Goal: Task Accomplishment & Management: Manage account settings

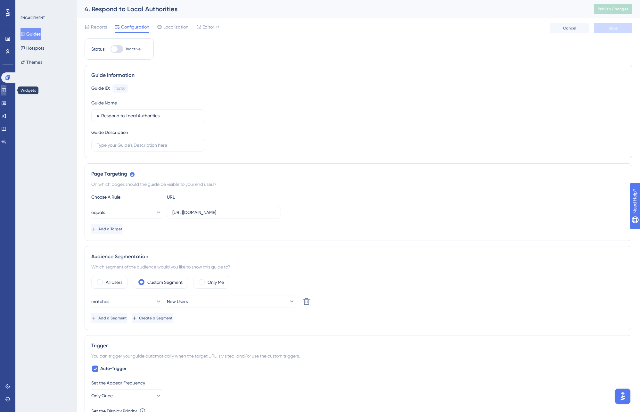
click at [6, 90] on icon at bounding box center [3, 90] width 5 height 5
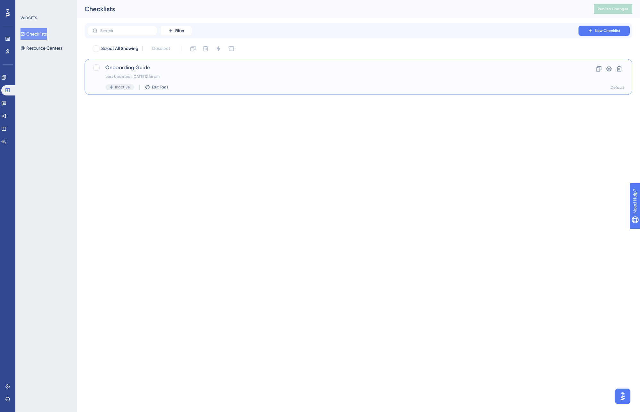
click at [122, 66] on span "Onboarding Guide" at bounding box center [332, 68] width 455 height 8
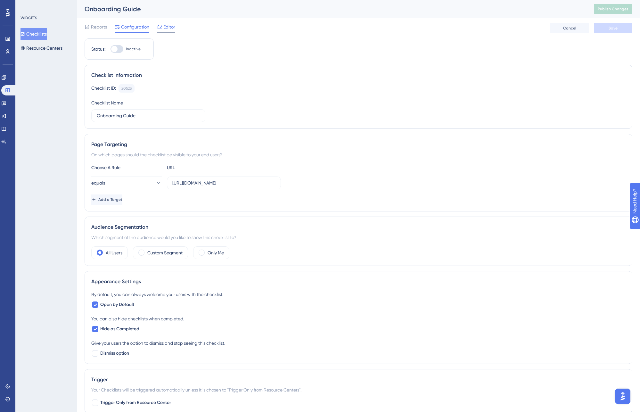
click at [170, 24] on span "Editor" at bounding box center [169, 27] width 12 height 8
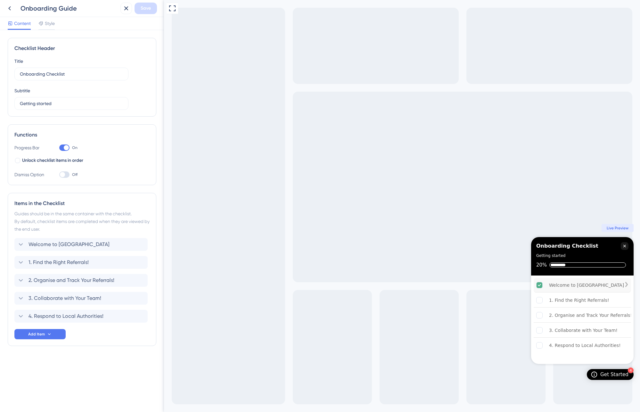
click at [566, 284] on div "Welcome to [GEOGRAPHIC_DATA]" at bounding box center [586, 285] width 75 height 8
click at [10, 9] on icon at bounding box center [9, 8] width 3 height 4
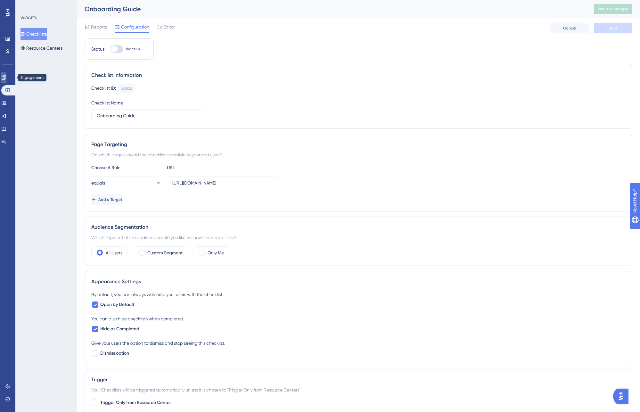
click at [6, 78] on icon at bounding box center [3, 77] width 5 height 5
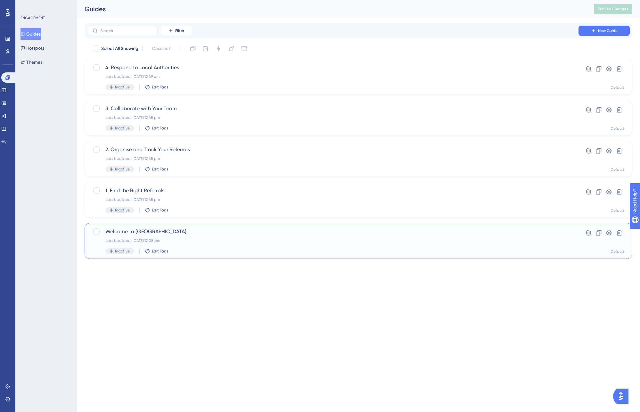
click at [118, 231] on span "Welcome to [GEOGRAPHIC_DATA]" at bounding box center [332, 232] width 455 height 8
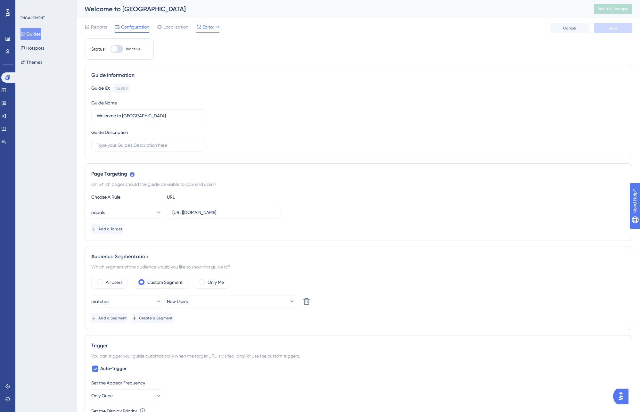
click at [204, 28] on span "Editor" at bounding box center [208, 27] width 12 height 8
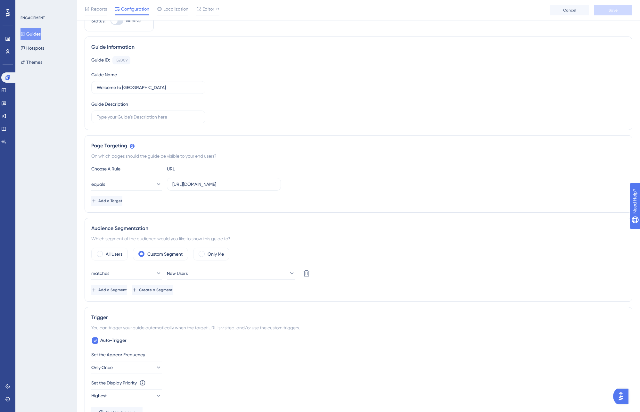
scroll to position [37, 0]
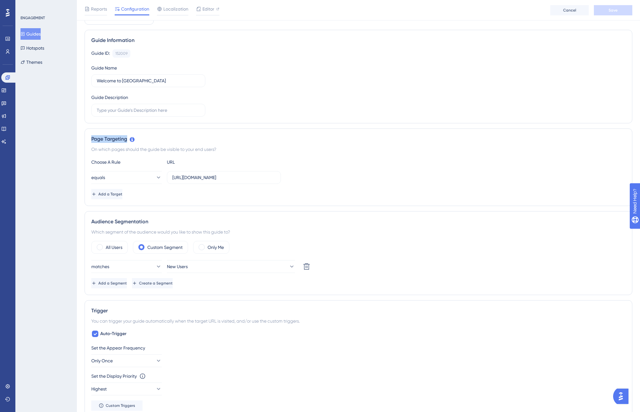
drag, startPoint x: 92, startPoint y: 139, endPoint x: 144, endPoint y: 143, distance: 52.7
click at [144, 143] on div "Page Targeting On which pages should the guide be visible to your end users? Ch…" at bounding box center [359, 167] width 548 height 78
click at [182, 136] on div "Page Targeting" at bounding box center [358, 139] width 534 height 8
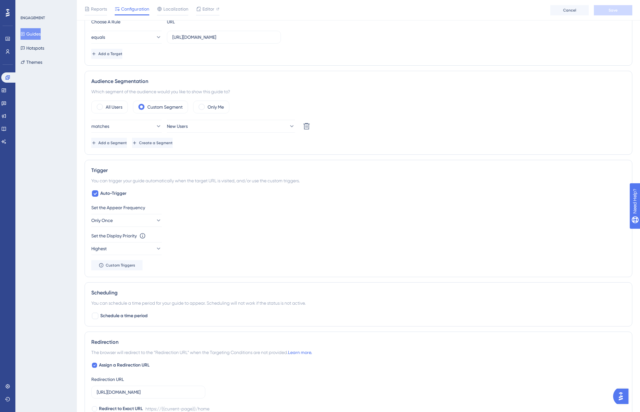
scroll to position [164, 0]
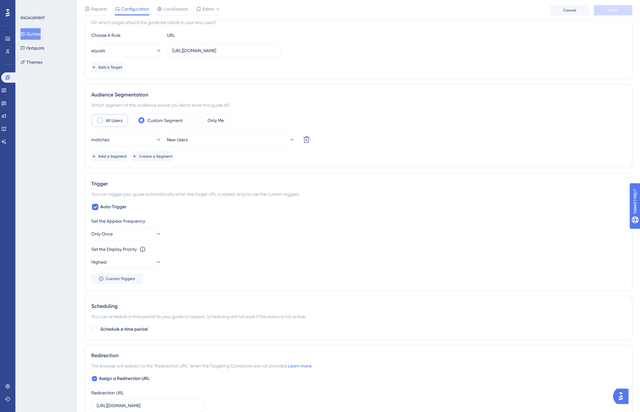
click at [102, 122] on div "All Users" at bounding box center [109, 120] width 37 height 13
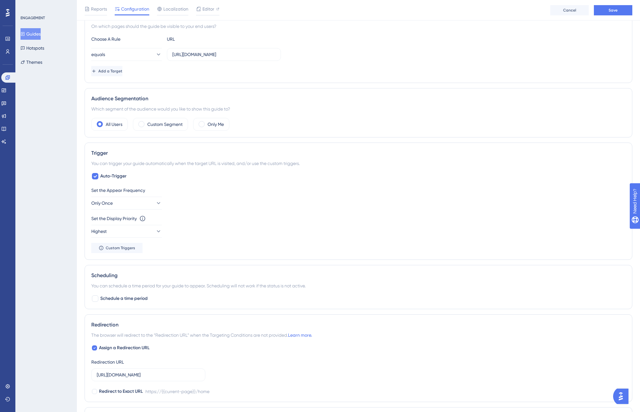
scroll to position [159, 0]
click at [130, 231] on button "Highest" at bounding box center [126, 232] width 70 height 13
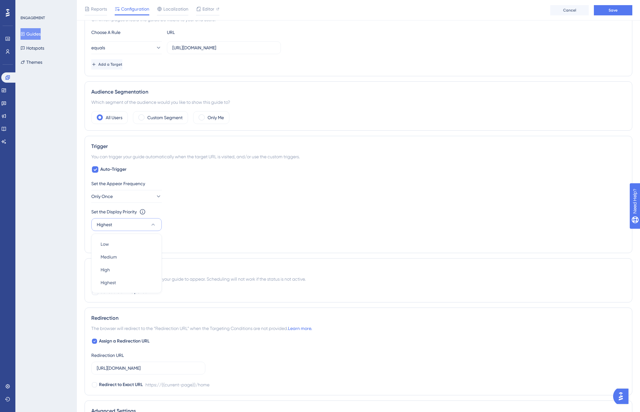
click at [266, 219] on div "Set the Display Priority This option will set the display priority between auto…" at bounding box center [358, 219] width 534 height 23
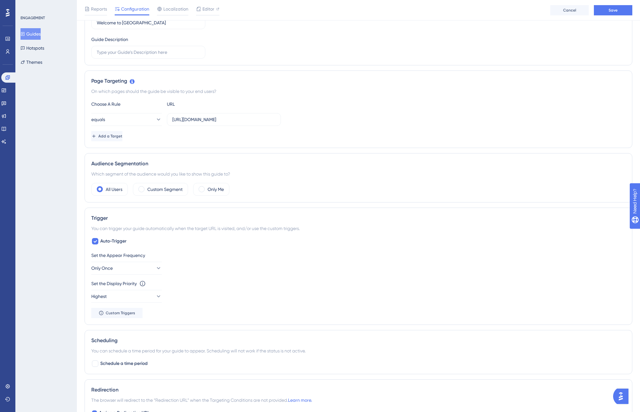
scroll to position [95, 0]
click at [156, 191] on label "Custom Segment" at bounding box center [164, 190] width 35 height 8
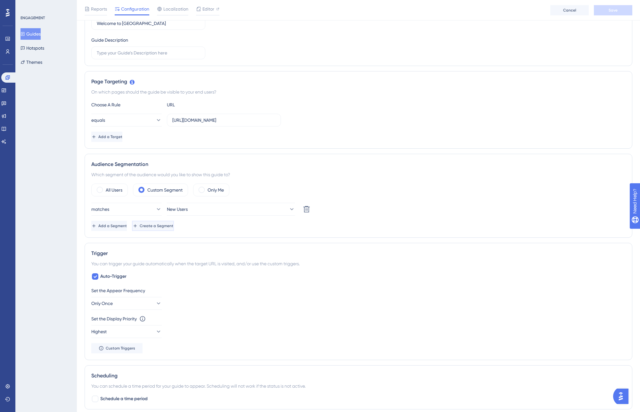
click at [173, 227] on span "Create a Segment" at bounding box center [157, 225] width 34 height 5
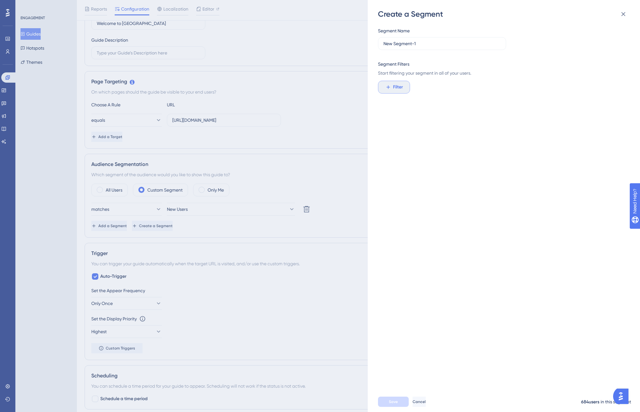
click at [393, 89] on span "Filter" at bounding box center [398, 87] width 10 height 8
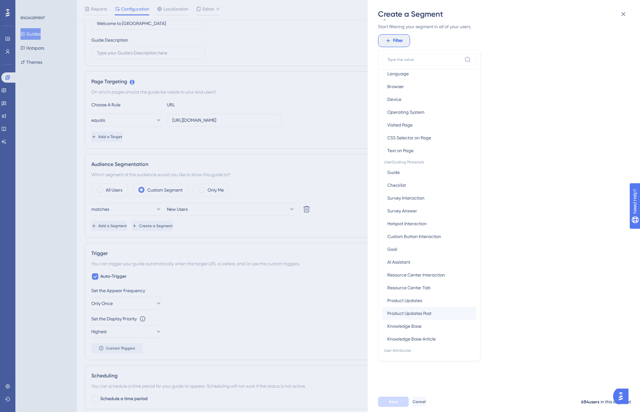
scroll to position [0, 0]
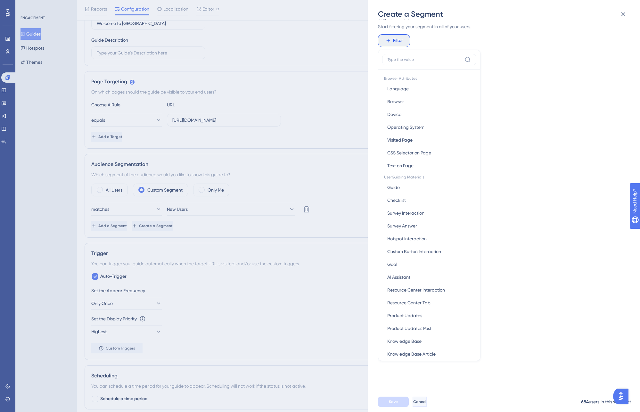
click at [426, 401] on span "Cancel" at bounding box center [419, 401] width 13 height 5
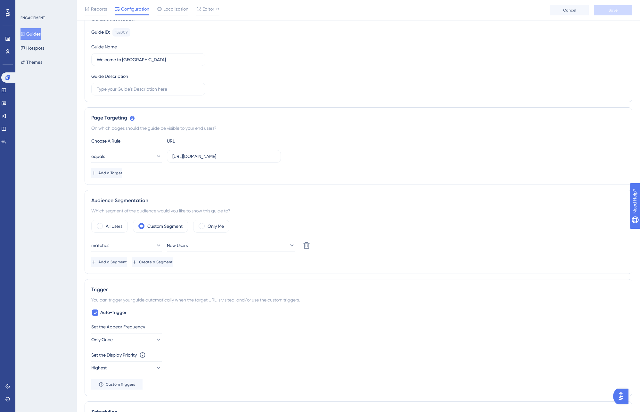
scroll to position [57, 0]
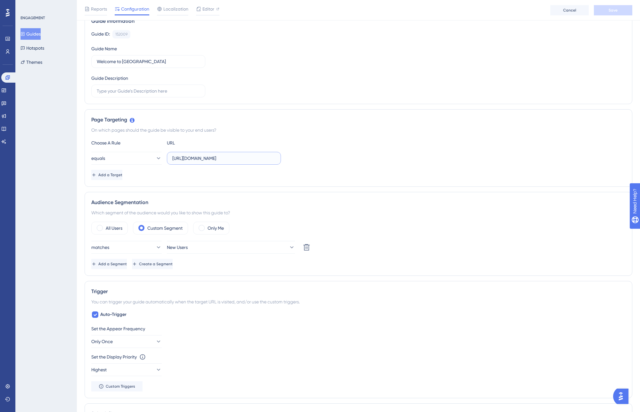
click at [209, 160] on input "https://referrals.elyndra.co.uk/home" at bounding box center [223, 158] width 103 height 7
click at [123, 174] on span "Add a Target" at bounding box center [111, 174] width 24 height 5
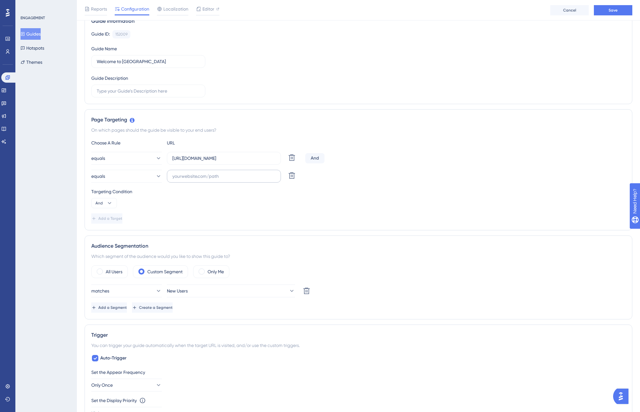
click at [216, 181] on label at bounding box center [224, 176] width 114 height 13
click at [216, 180] on input "text" at bounding box center [223, 176] width 103 height 7
click at [211, 177] on input "text" at bounding box center [223, 176] width 103 height 7
type input "r"
click at [307, 202] on div "Targeting Condition And" at bounding box center [358, 198] width 534 height 20
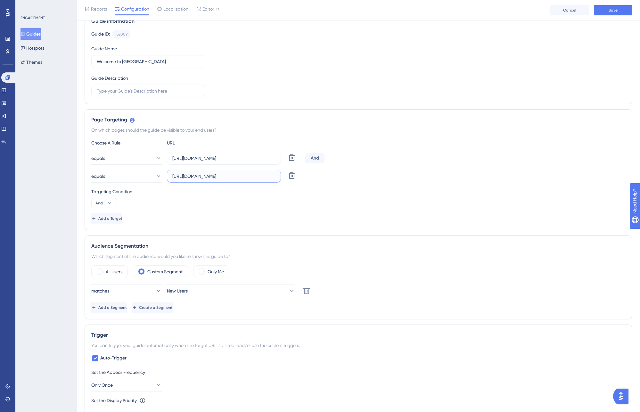
click at [257, 175] on input "https://referrals-dev.elyndra.co.uk" at bounding box center [223, 176] width 103 height 7
click at [308, 184] on div "Choose A Rule URL equals https://referrals.elyndra.co.uk/home Delete And equals…" at bounding box center [358, 181] width 534 height 85
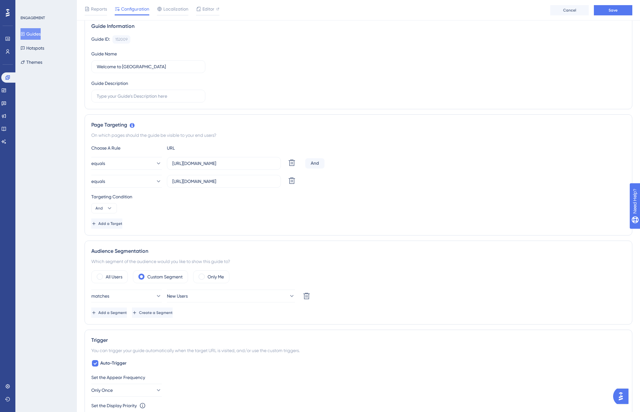
scroll to position [51, 0]
click at [262, 183] on input "https://referrals-dev.elyndra.co.uk" at bounding box center [223, 181] width 103 height 7
type input "https://referrals-dev.elyndra.co.uk/home"
click at [321, 199] on div "Targeting Condition" at bounding box center [358, 197] width 534 height 8
click at [282, 209] on div "Targeting Condition And" at bounding box center [358, 203] width 534 height 20
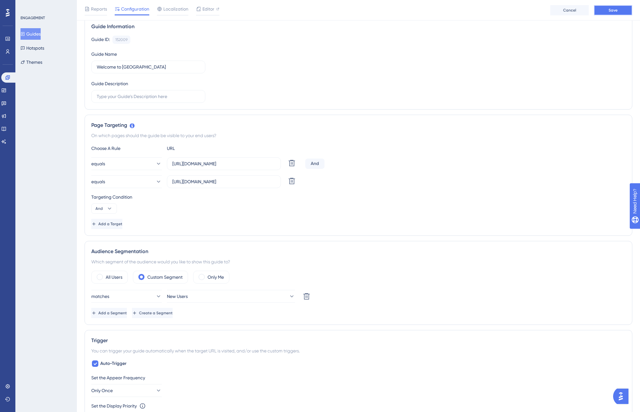
click at [624, 8] on button "Save" at bounding box center [613, 10] width 38 height 10
click at [316, 164] on div "And" at bounding box center [314, 164] width 19 height 10
click at [315, 164] on div "And" at bounding box center [314, 164] width 19 height 10
click at [330, 187] on div "equals https://referrals-dev.elyndra.co.uk/home Delete" at bounding box center [358, 181] width 534 height 13
click at [316, 162] on div "And" at bounding box center [314, 164] width 19 height 10
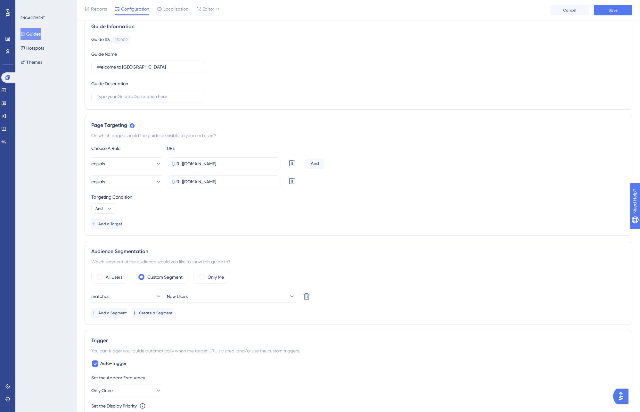
click at [306, 163] on div "And" at bounding box center [314, 164] width 19 height 10
click at [312, 164] on div "And" at bounding box center [314, 164] width 19 height 10
click at [323, 199] on div "Targeting Condition" at bounding box center [358, 197] width 534 height 8
click at [108, 209] on icon at bounding box center [109, 208] width 6 height 6
click at [102, 237] on span "Or" at bounding box center [100, 240] width 5 height 8
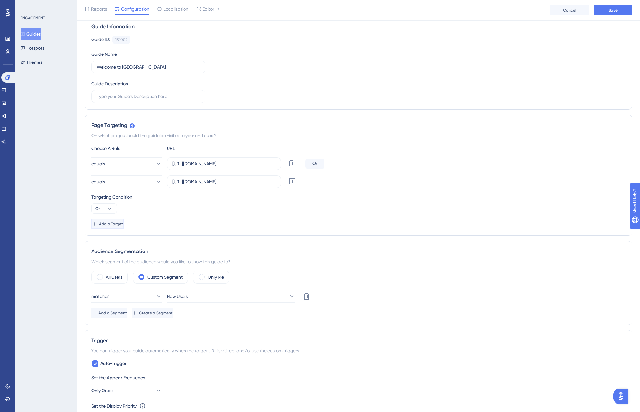
click at [122, 224] on span "Add a Target" at bounding box center [111, 223] width 24 height 5
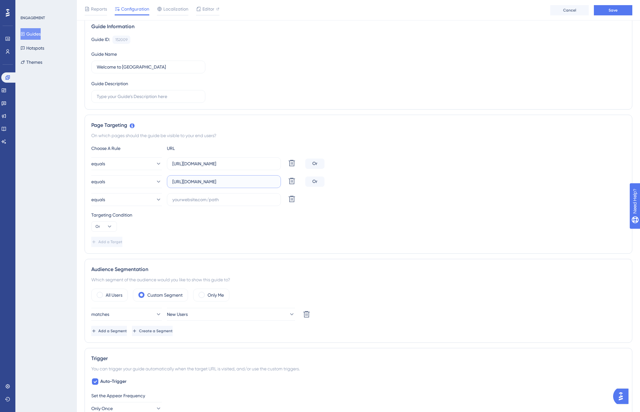
drag, startPoint x: 266, startPoint y: 181, endPoint x: 170, endPoint y: 181, distance: 95.4
click at [170, 181] on label "https://referrals-dev.elyndra.co.uk/home" at bounding box center [224, 181] width 114 height 13
click at [215, 200] on input "text" at bounding box center [223, 199] width 103 height 7
paste input "https://referrals-dev.elyndra.co.uk/home"
type input "https://referrals-dev.elyndra.co.uk/home"
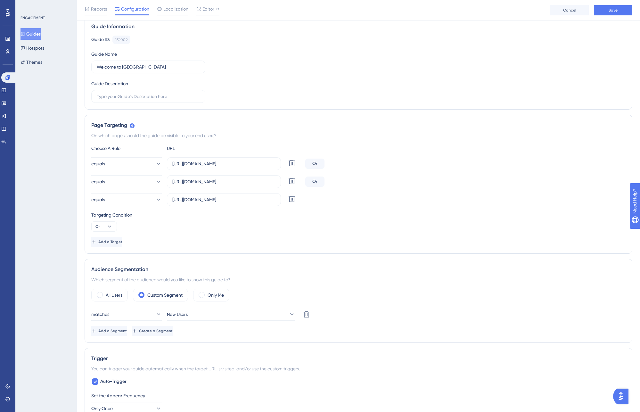
click at [267, 224] on div "Targeting Condition Or" at bounding box center [358, 221] width 534 height 20
click at [158, 196] on button "equals" at bounding box center [126, 199] width 70 height 13
click at [128, 201] on button "equals" at bounding box center [126, 199] width 70 height 13
click at [290, 182] on icon at bounding box center [292, 181] width 8 height 8
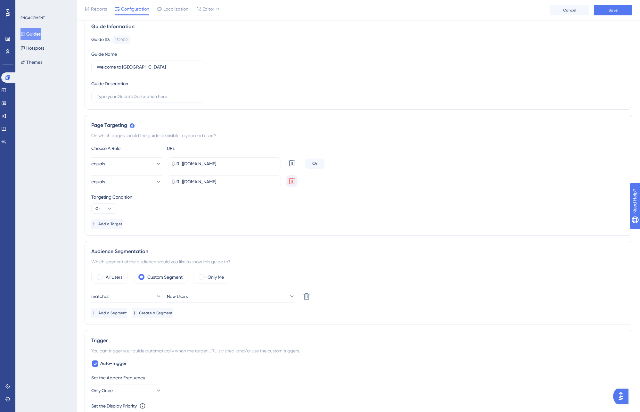
click at [192, 208] on div "Targeting Condition Or" at bounding box center [358, 203] width 534 height 20
click at [614, 10] on span "Save" at bounding box center [613, 10] width 9 height 5
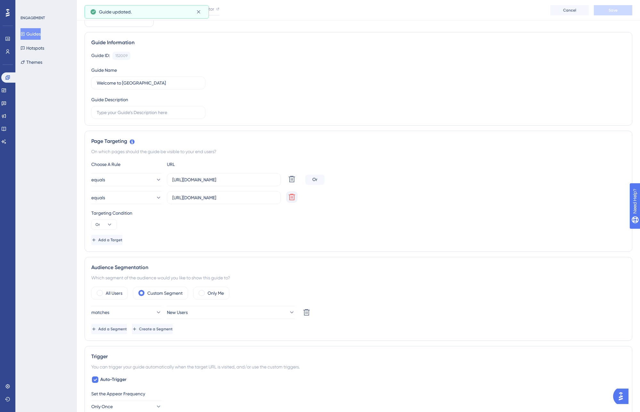
scroll to position [0, 0]
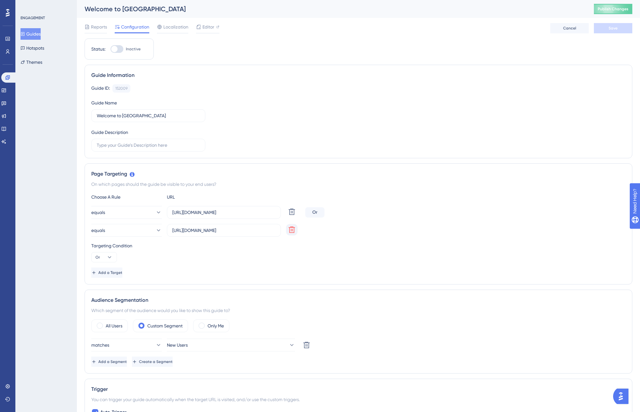
click at [121, 49] on div at bounding box center [116, 49] width 13 height 8
click at [110, 49] on input "Inactive" at bounding box center [110, 49] width 0 height 0
checkbox input "true"
click at [613, 29] on span "Save" at bounding box center [613, 28] width 9 height 5
click at [612, 10] on span "Publish Changes" at bounding box center [613, 8] width 31 height 5
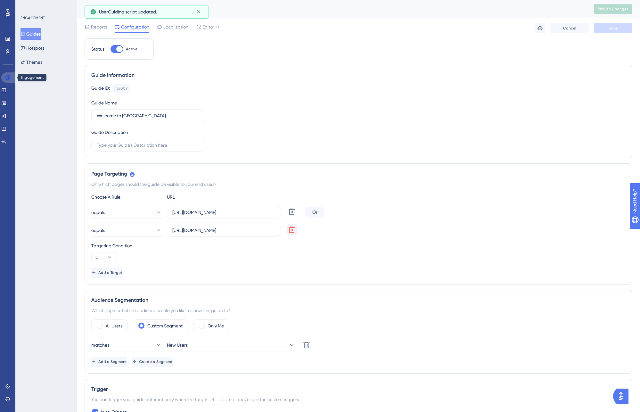
click at [10, 77] on icon at bounding box center [7, 77] width 4 height 4
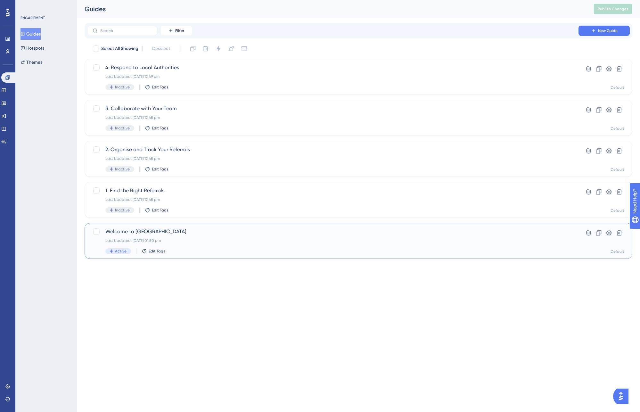
click at [128, 234] on span "Welcome to [GEOGRAPHIC_DATA]" at bounding box center [332, 232] width 455 height 8
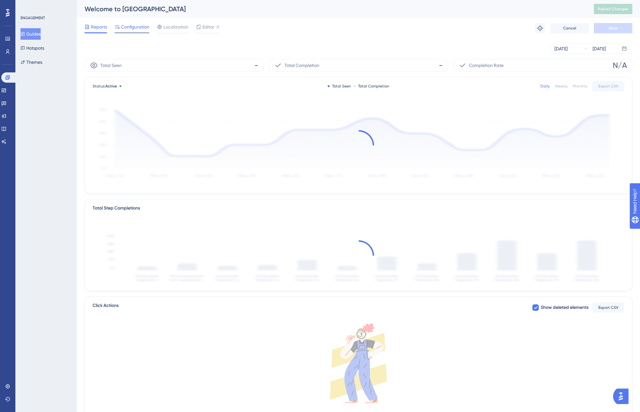
click at [137, 26] on span "Configuration" at bounding box center [135, 27] width 28 height 8
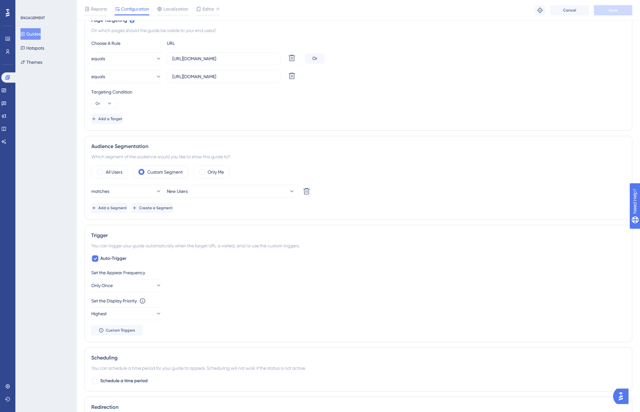
scroll to position [158, 0]
click at [118, 330] on span "Custom Triggers" at bounding box center [120, 328] width 29 height 5
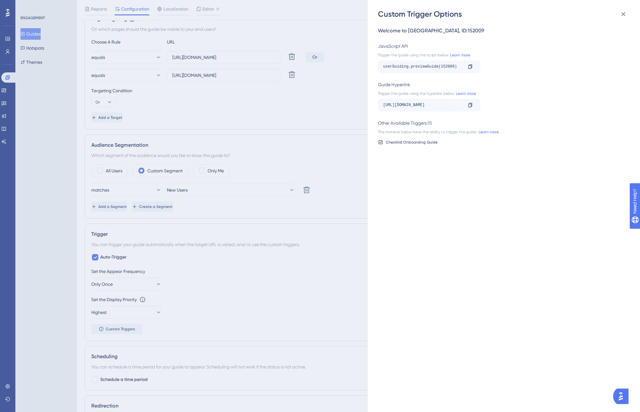
scroll to position [159, 0]
click at [618, 397] on img "Open AI Assistant Launcher" at bounding box center [621, 396] width 12 height 12
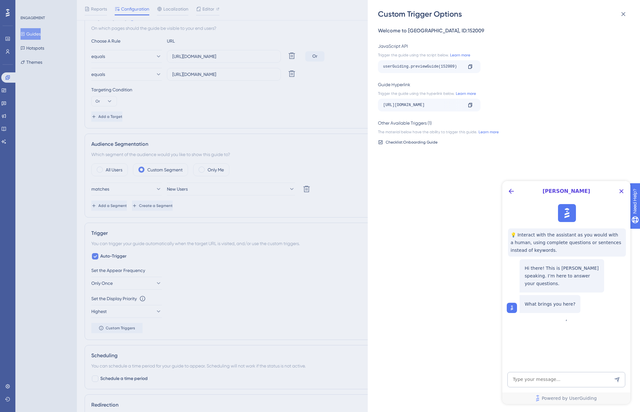
scroll to position [156, 0]
click at [510, 191] on icon "Back Button" at bounding box center [511, 191] width 8 height 8
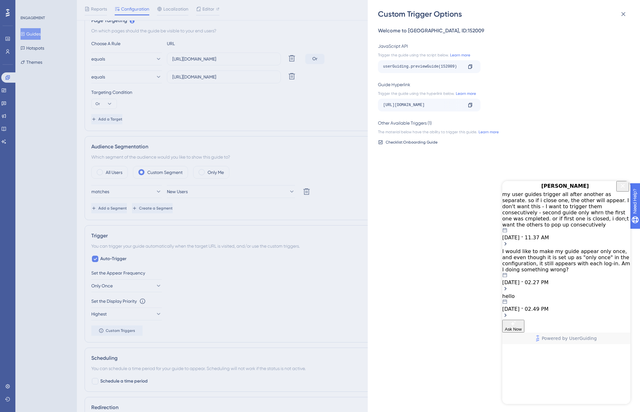
click at [569, 248] on div "I would like to make my guide appear only once, and even though it is set up as…" at bounding box center [566, 260] width 128 height 24
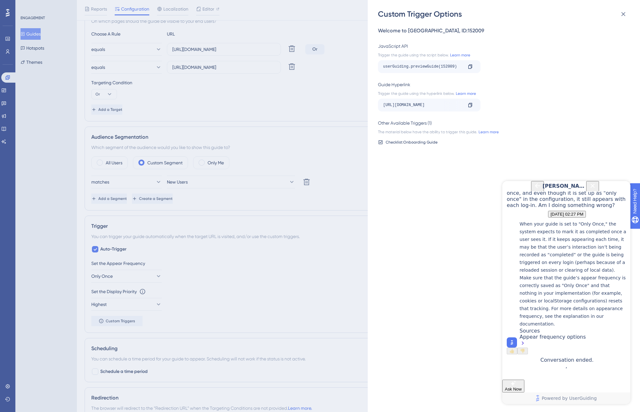
scroll to position [168, 0]
click at [548, 336] on div "Appear frequency options" at bounding box center [573, 341] width 108 height 14
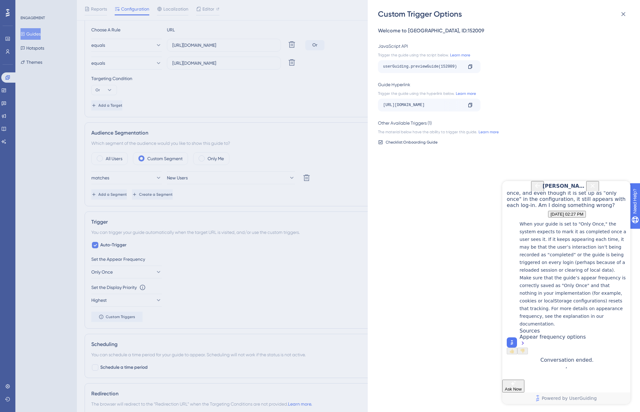
scroll to position [185, 0]
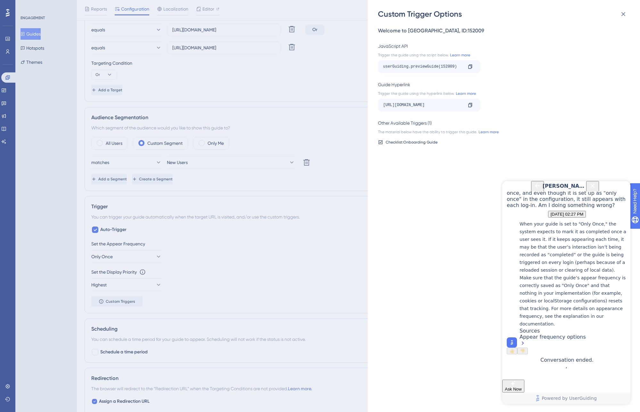
click at [559, 337] on div "Appear frequency options" at bounding box center [573, 341] width 108 height 14
click at [547, 337] on div "Appear frequency options" at bounding box center [573, 341] width 108 height 14
click at [536, 336] on div "Appear frequency options" at bounding box center [573, 341] width 108 height 14
click at [612, 335] on div "Appear frequency options" at bounding box center [573, 341] width 108 height 14
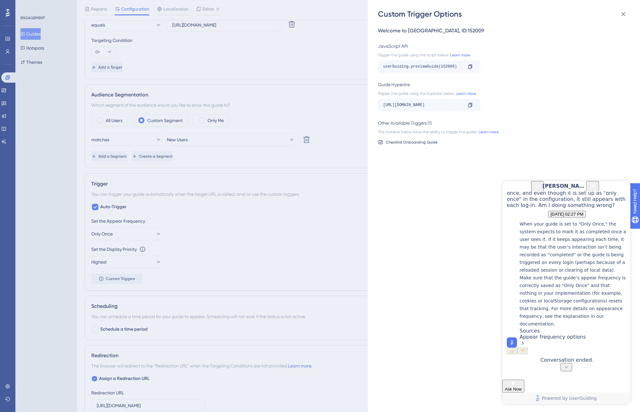
scroll to position [192, 0]
click at [567, 337] on div "Appear frequency options" at bounding box center [573, 341] width 108 height 14
click at [549, 337] on div "Appear frequency options" at bounding box center [573, 341] width 108 height 14
click at [529, 337] on div "Appear frequency options" at bounding box center [573, 341] width 108 height 14
click at [540, 334] on div "Appear frequency options" at bounding box center [573, 341] width 108 height 14
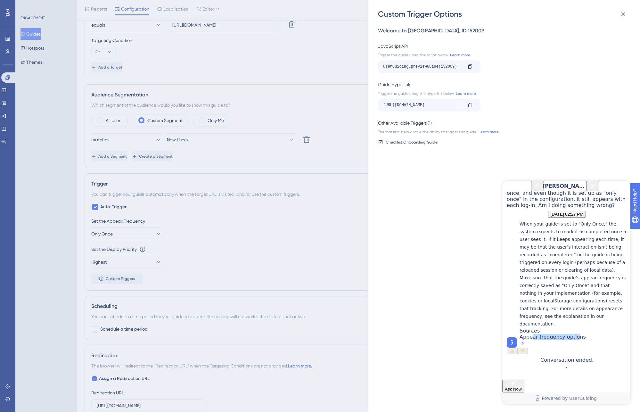
drag, startPoint x: 575, startPoint y: 335, endPoint x: 535, endPoint y: 335, distance: 39.7
click at [535, 335] on div "Appear frequency options" at bounding box center [573, 341] width 108 height 14
click at [540, 331] on span "Sources" at bounding box center [529, 331] width 20 height 6
drag, startPoint x: 583, startPoint y: 337, endPoint x: 524, endPoint y: 339, distance: 58.6
click at [524, 339] on div "When your guide is set to "Only Once," the system expects to mark it as complet…" at bounding box center [573, 283] width 108 height 127
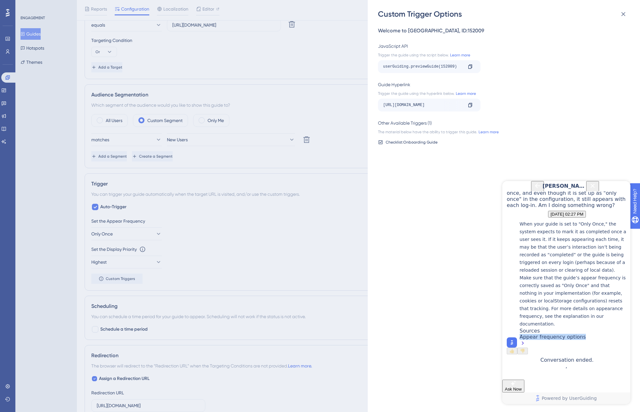
copy div "Appear frequency options"
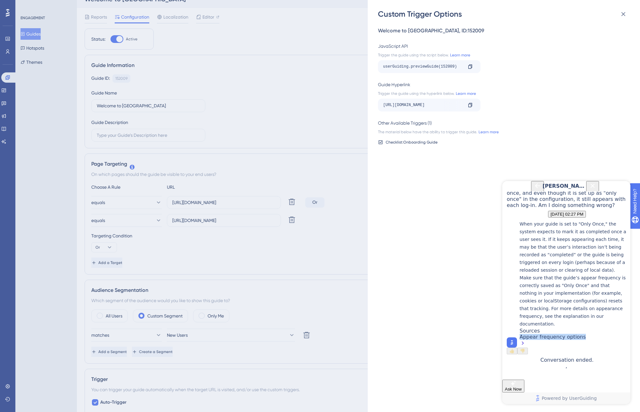
scroll to position [0, 0]
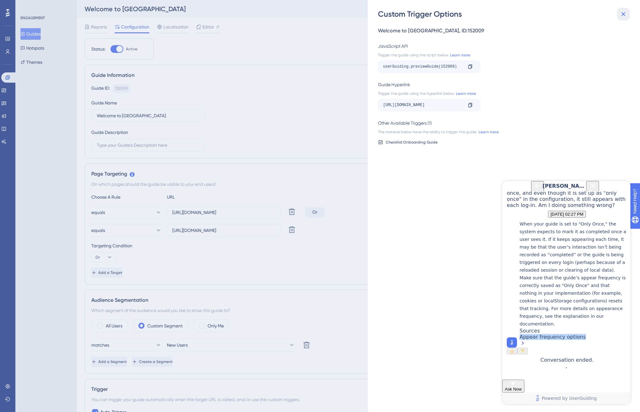
click at [627, 13] on icon at bounding box center [623, 14] width 8 height 8
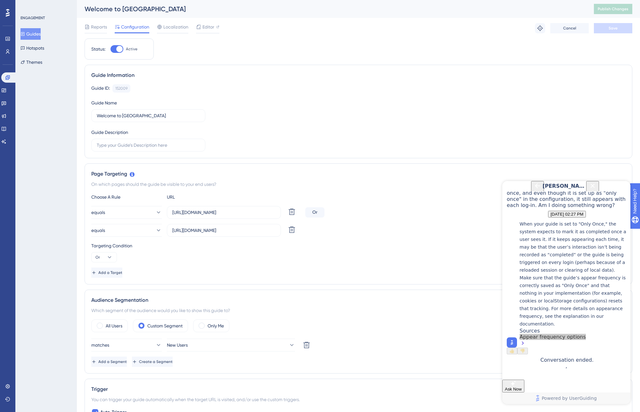
click at [596, 190] on icon "Close Button" at bounding box center [593, 186] width 8 height 8
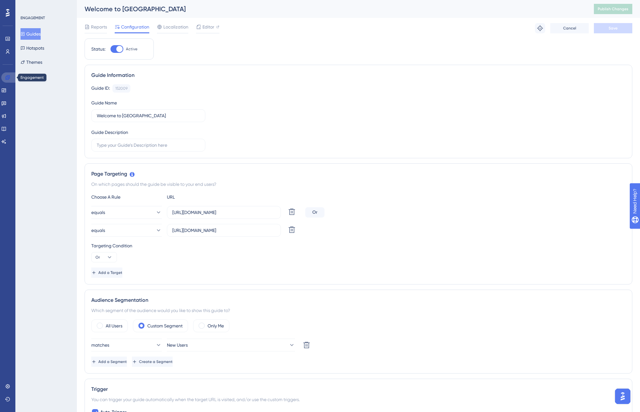
click at [11, 79] on link at bounding box center [8, 77] width 15 height 10
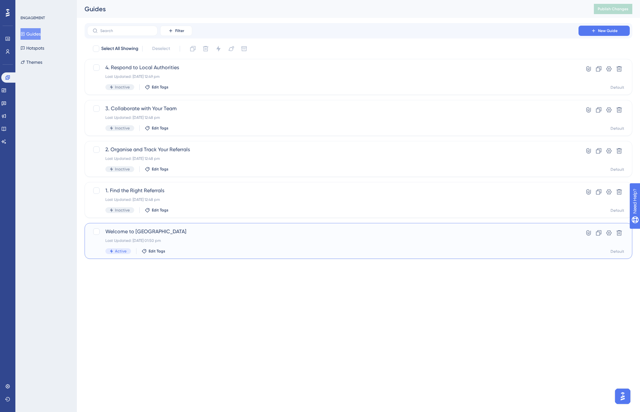
click at [127, 231] on span "Welcome to [GEOGRAPHIC_DATA]" at bounding box center [332, 232] width 455 height 8
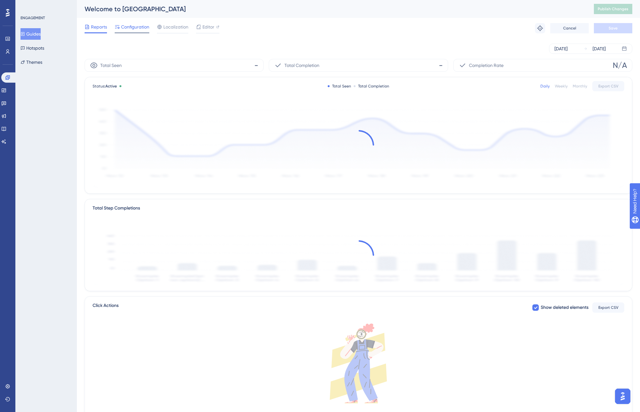
click at [131, 25] on span "Configuration" at bounding box center [135, 27] width 28 height 8
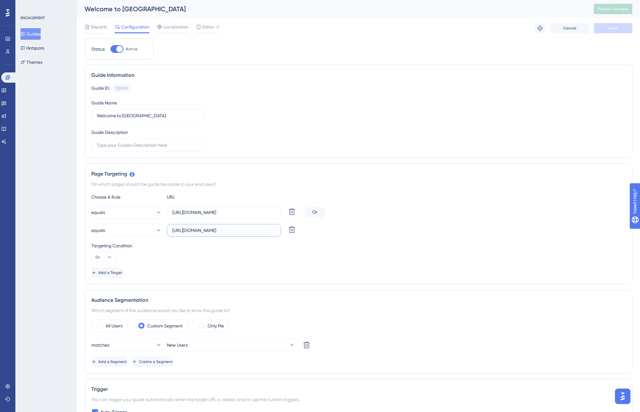
drag, startPoint x: 265, startPoint y: 231, endPoint x: 168, endPoint y: 231, distance: 97.0
click at [168, 231] on label "https://referrals-dev.elyndra.co.uk/home" at bounding box center [224, 230] width 114 height 13
click at [8, 79] on icon at bounding box center [7, 77] width 5 height 5
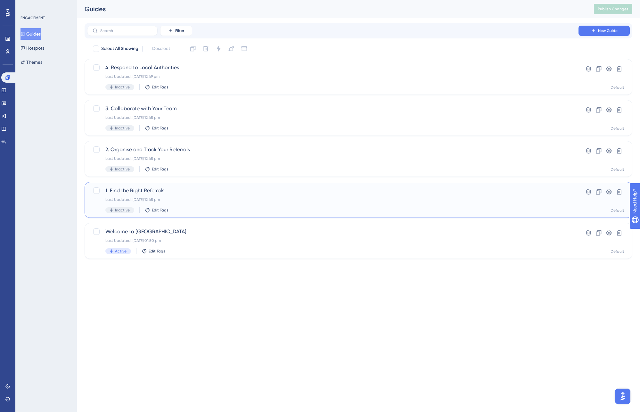
click at [122, 193] on span "1. Find the Right Referrals" at bounding box center [332, 191] width 455 height 8
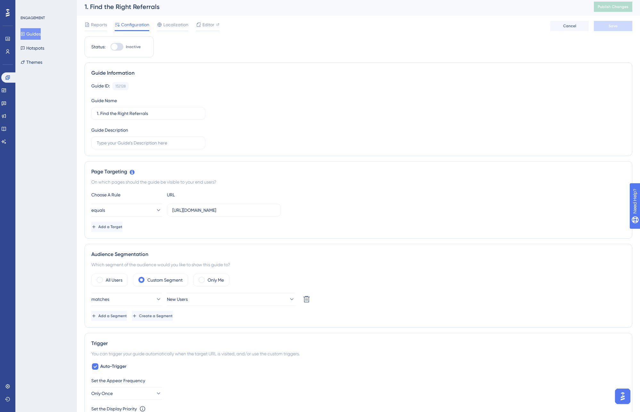
scroll to position [4, 0]
click at [123, 227] on span "Add a Target" at bounding box center [111, 225] width 24 height 5
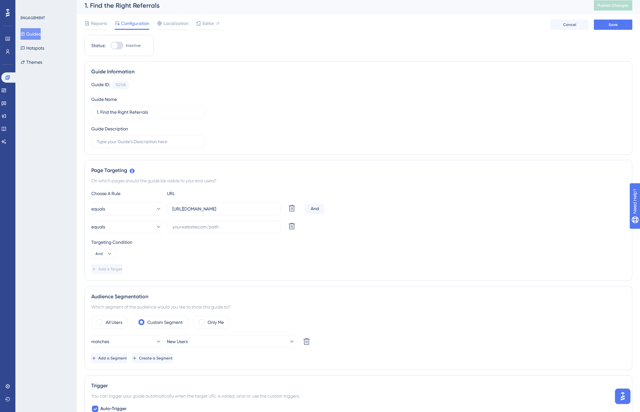
click at [314, 209] on div "And" at bounding box center [314, 209] width 19 height 10
click at [104, 252] on button "And" at bounding box center [104, 254] width 26 height 10
click at [99, 282] on span "Or" at bounding box center [100, 285] width 5 height 8
click at [197, 227] on input "text" at bounding box center [223, 226] width 103 height 7
paste input "https://referrals-dev.elyndra.co.uk/home"
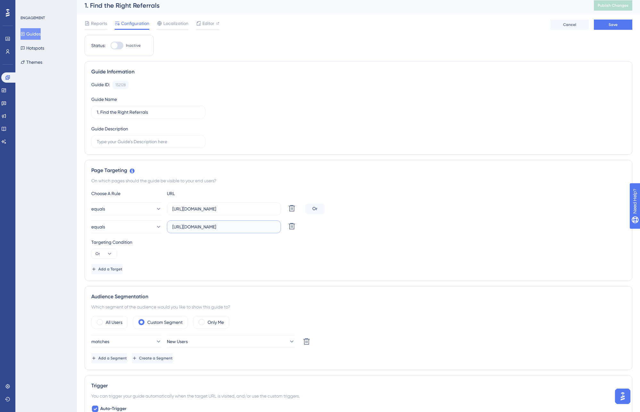
type input "https://referrals-dev.elyndra.co.uk/home"
click at [246, 247] on div "Targeting Condition Or" at bounding box center [358, 248] width 534 height 20
click at [608, 27] on button "Save" at bounding box center [613, 25] width 38 height 10
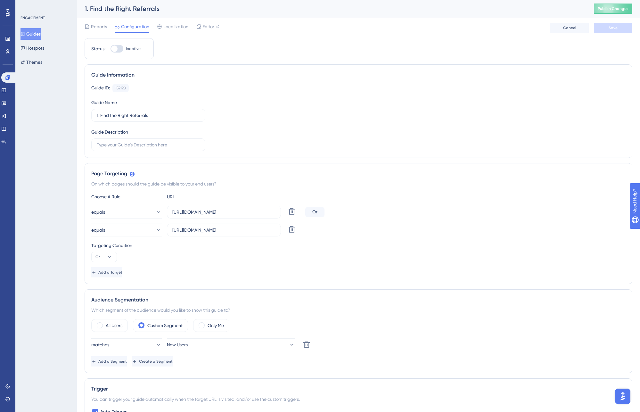
scroll to position [0, 0]
click at [292, 210] on icon at bounding box center [292, 212] width 8 height 8
type input "https://referrals-dev.elyndra.co.uk/home"
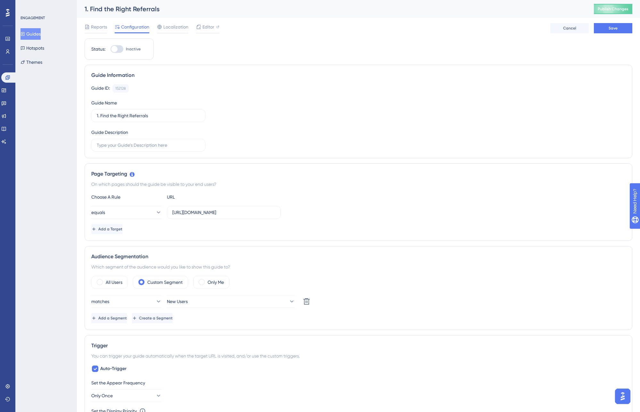
click at [231, 231] on div "Add a Target" at bounding box center [358, 229] width 534 height 10
click at [610, 29] on span "Save" at bounding box center [613, 28] width 9 height 5
click at [8, 76] on icon at bounding box center [7, 77] width 5 height 5
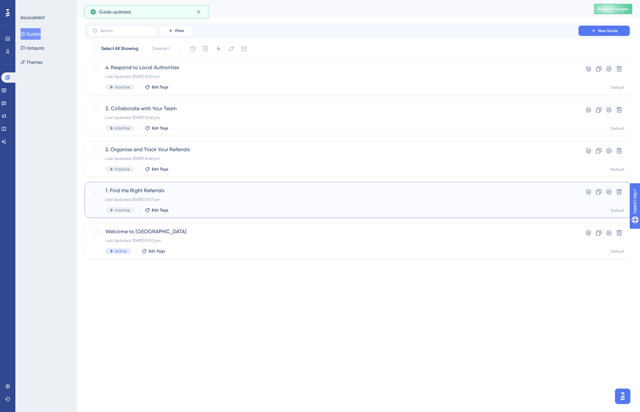
click at [119, 211] on span "Inactive" at bounding box center [122, 210] width 15 height 5
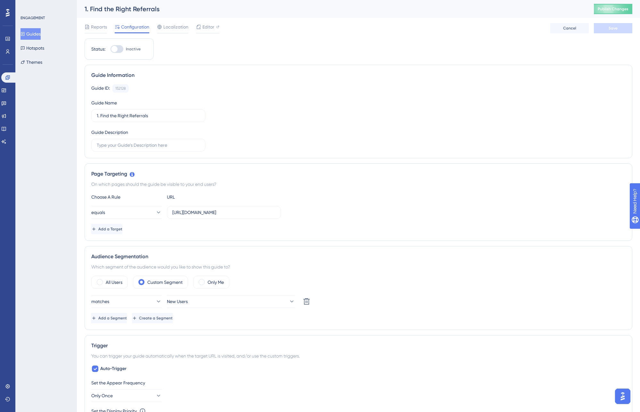
click at [125, 51] on label "Inactive" at bounding box center [125, 49] width 30 height 8
click at [110, 49] on input "Inactive" at bounding box center [110, 49] width 0 height 0
checkbox input "true"
click at [610, 28] on span "Save" at bounding box center [613, 28] width 9 height 5
click at [8, 78] on icon at bounding box center [7, 77] width 4 height 4
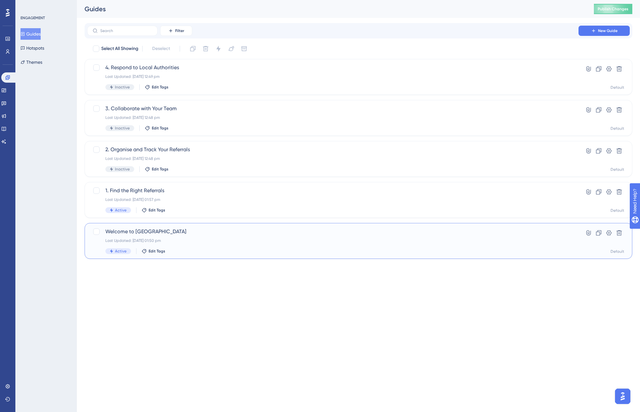
click at [118, 233] on span "Welcome to [GEOGRAPHIC_DATA]" at bounding box center [332, 232] width 455 height 8
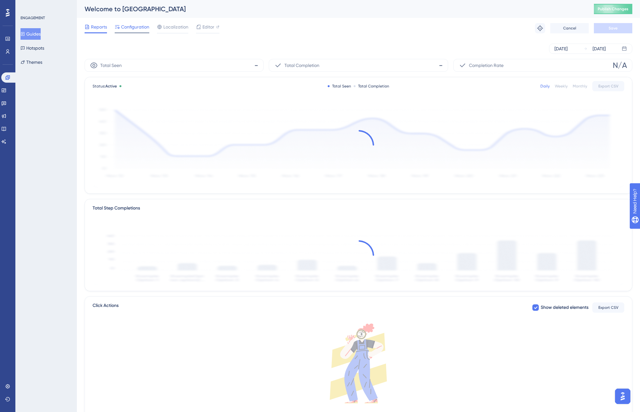
click at [131, 33] on div at bounding box center [132, 32] width 35 height 1
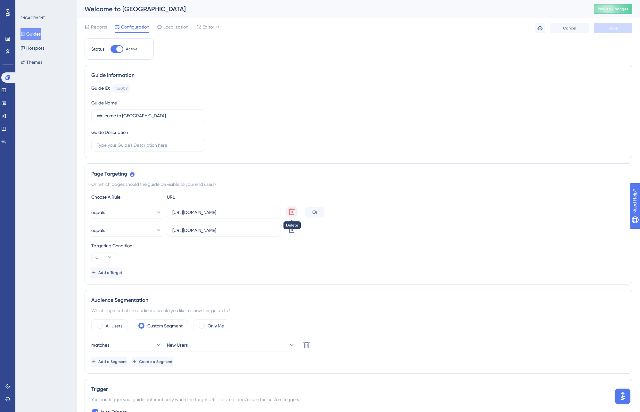
click at [292, 211] on icon at bounding box center [292, 211] width 6 height 6
type input "https://referrals-dev.elyndra.co.uk/home"
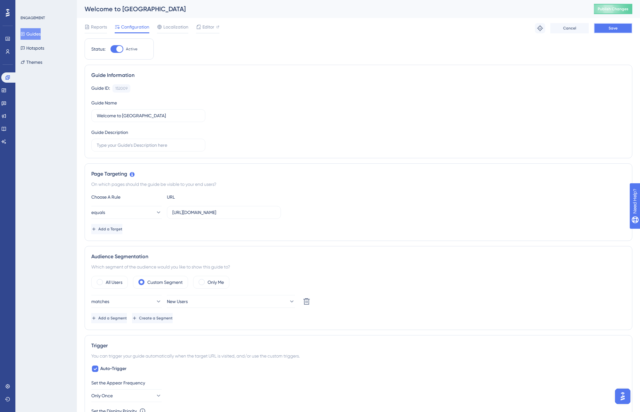
click at [612, 28] on span "Save" at bounding box center [613, 28] width 9 height 5
click at [607, 8] on span "Publish Changes" at bounding box center [613, 8] width 31 height 5
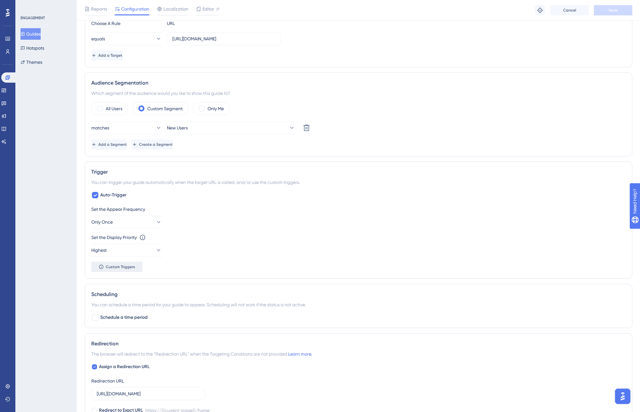
scroll to position [177, 0]
click at [113, 266] on span "Custom Triggers" at bounding box center [120, 265] width 29 height 5
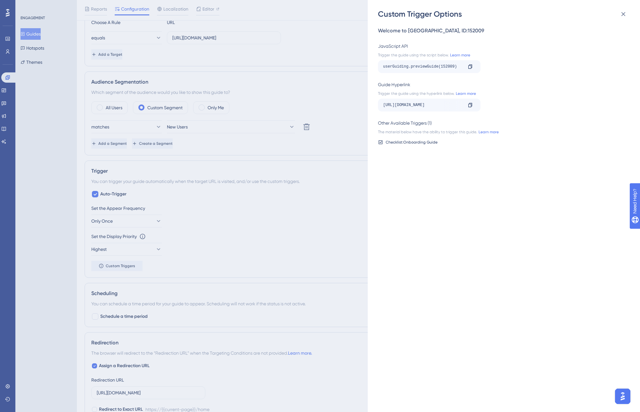
click at [213, 225] on div "Custom Trigger Options Welcome to Elyndra Bridge , ID: 152009 JavaScript API Tr…" at bounding box center [320, 206] width 640 height 412
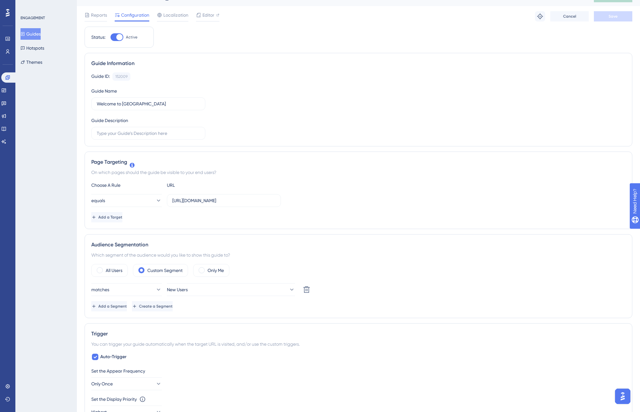
scroll to position [0, 0]
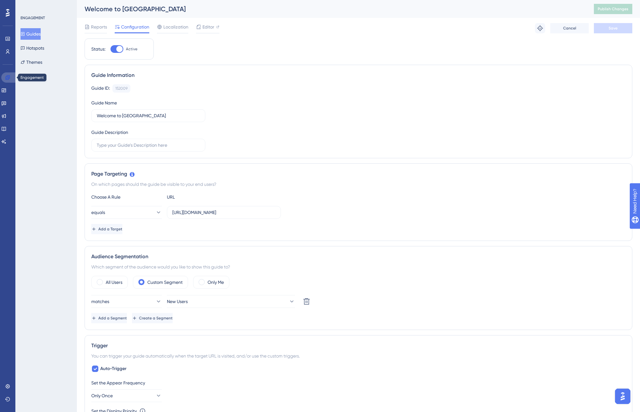
click at [9, 77] on icon at bounding box center [7, 77] width 5 height 5
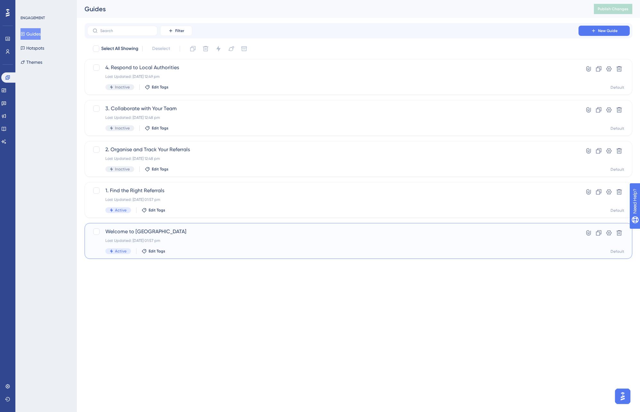
click at [131, 231] on span "Welcome to [GEOGRAPHIC_DATA]" at bounding box center [332, 232] width 455 height 8
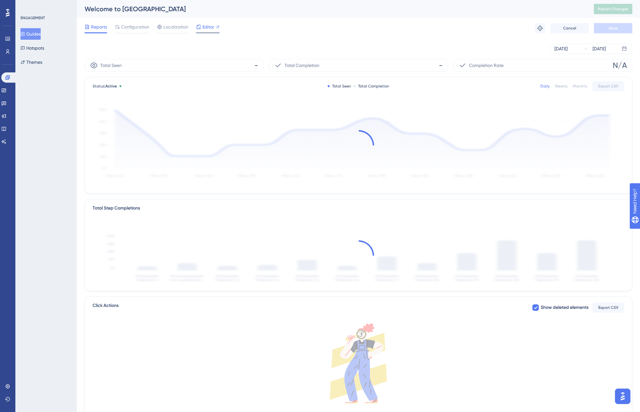
click at [208, 27] on span "Editor" at bounding box center [208, 27] width 12 height 8
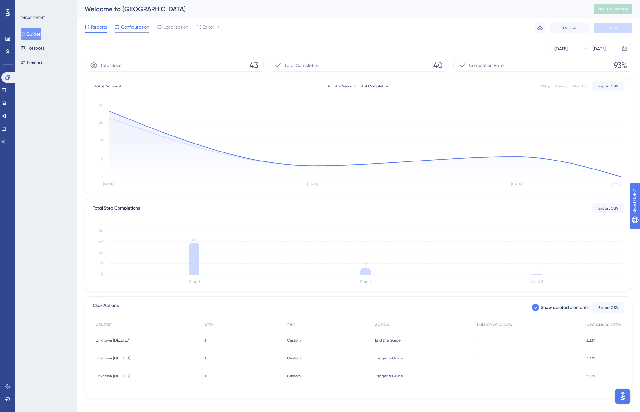
click at [133, 32] on div at bounding box center [132, 32] width 35 height 1
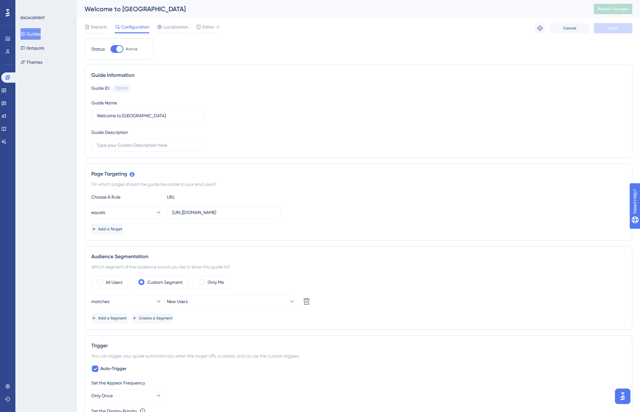
click at [621, 398] on img "Open AI Assistant Launcher" at bounding box center [623, 396] width 12 height 12
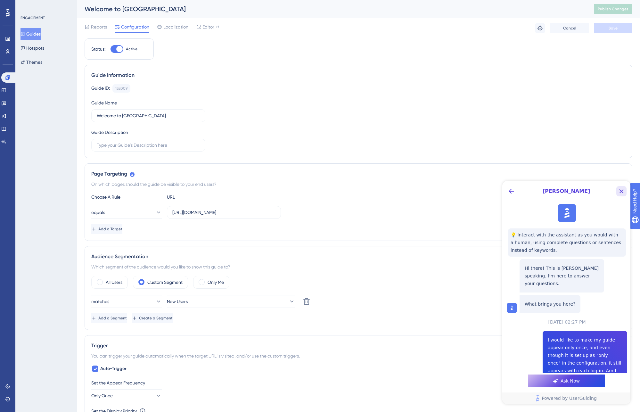
click at [620, 189] on icon "Close Button" at bounding box center [621, 191] width 8 height 8
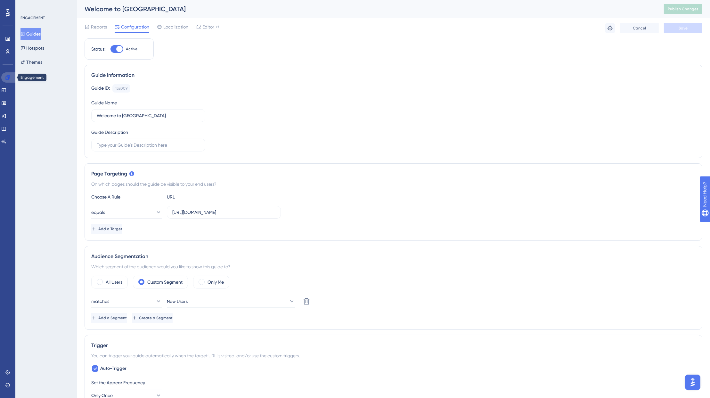
click at [8, 80] on link at bounding box center [8, 77] width 15 height 10
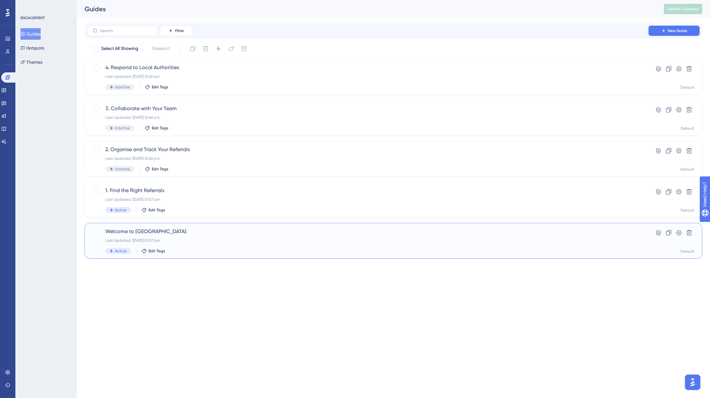
click at [126, 233] on span "Welcome to [GEOGRAPHIC_DATA]" at bounding box center [367, 232] width 525 height 8
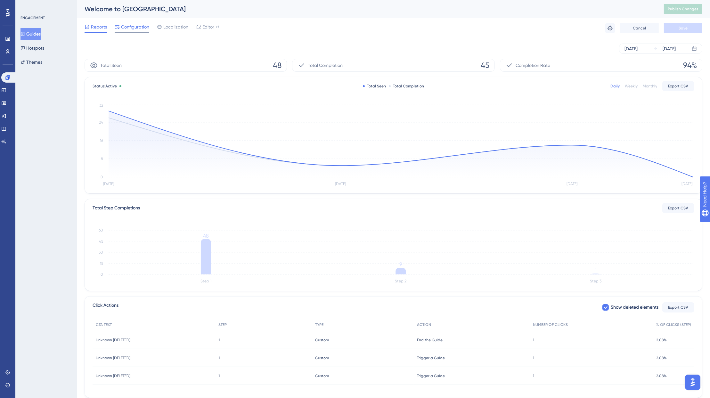
click at [135, 30] on span "Configuration" at bounding box center [135, 27] width 28 height 8
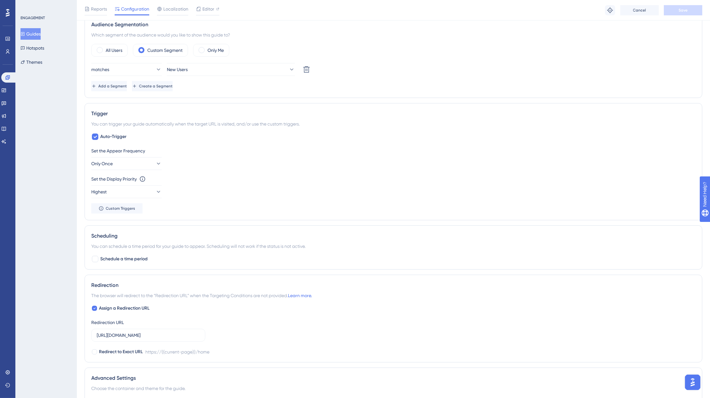
scroll to position [240, 0]
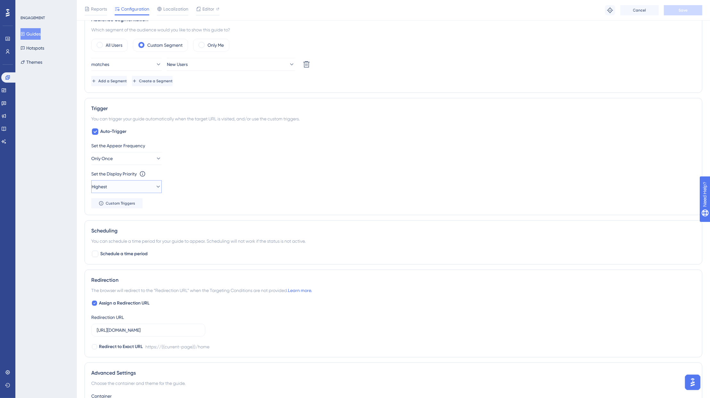
click at [142, 187] on button "Highest" at bounding box center [126, 186] width 70 height 13
click at [117, 244] on div "Highest Highest" at bounding box center [127, 244] width 52 height 13
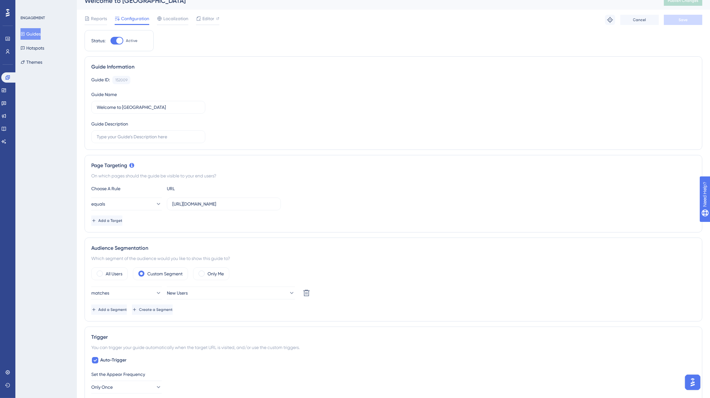
scroll to position [0, 0]
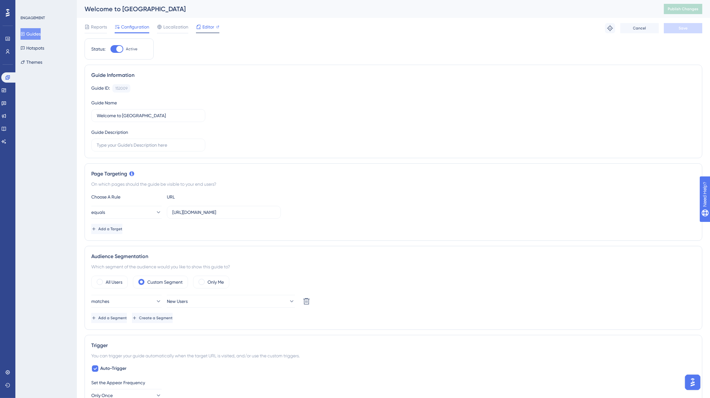
click at [208, 29] on span "Editor" at bounding box center [208, 27] width 12 height 8
